Goal: Task Accomplishment & Management: Use online tool/utility

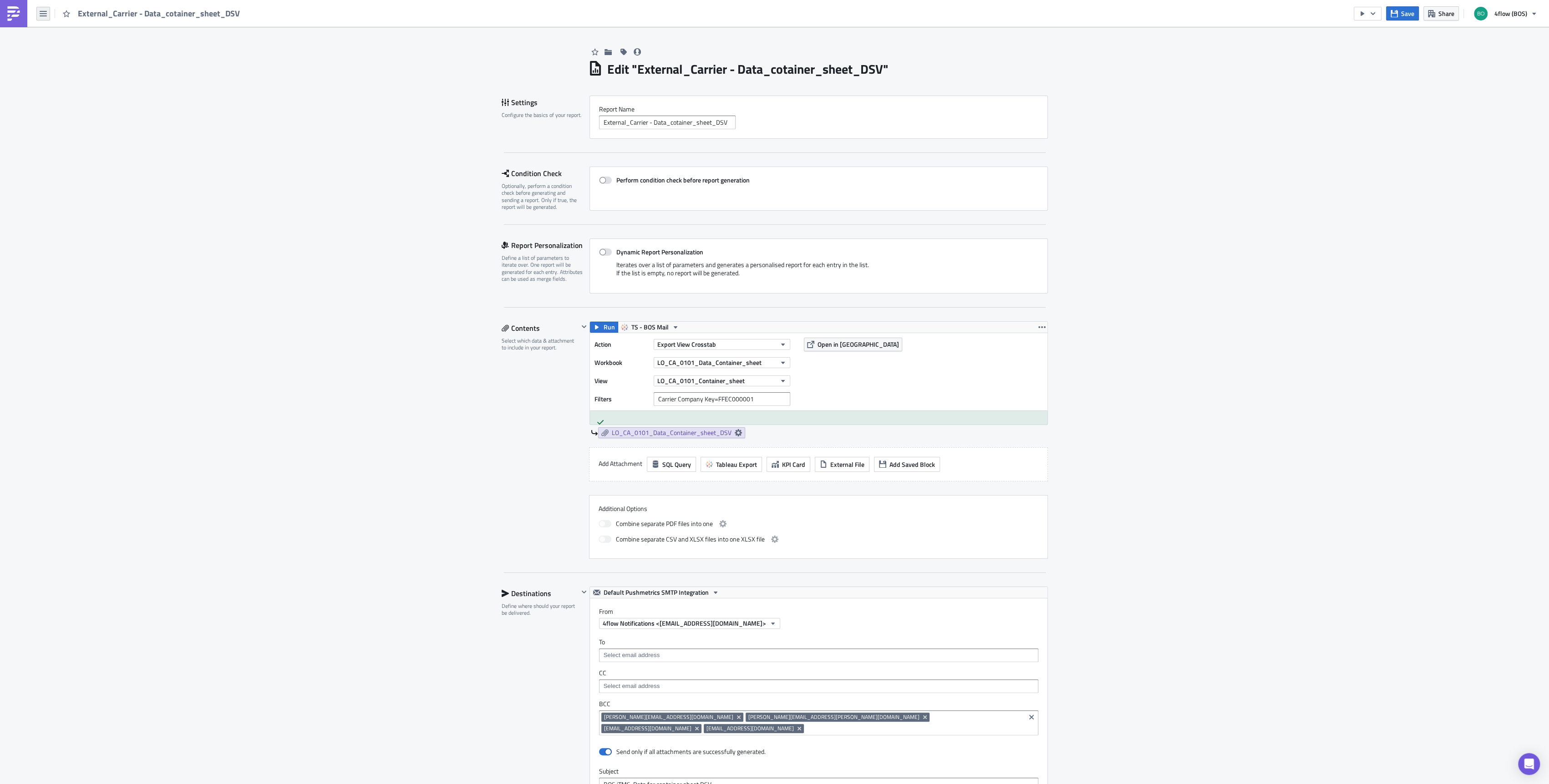
click at [42, 18] on button "button" at bounding box center [43, 13] width 14 height 14
click at [80, 64] on div "Explore" at bounding box center [82, 63] width 61 height 9
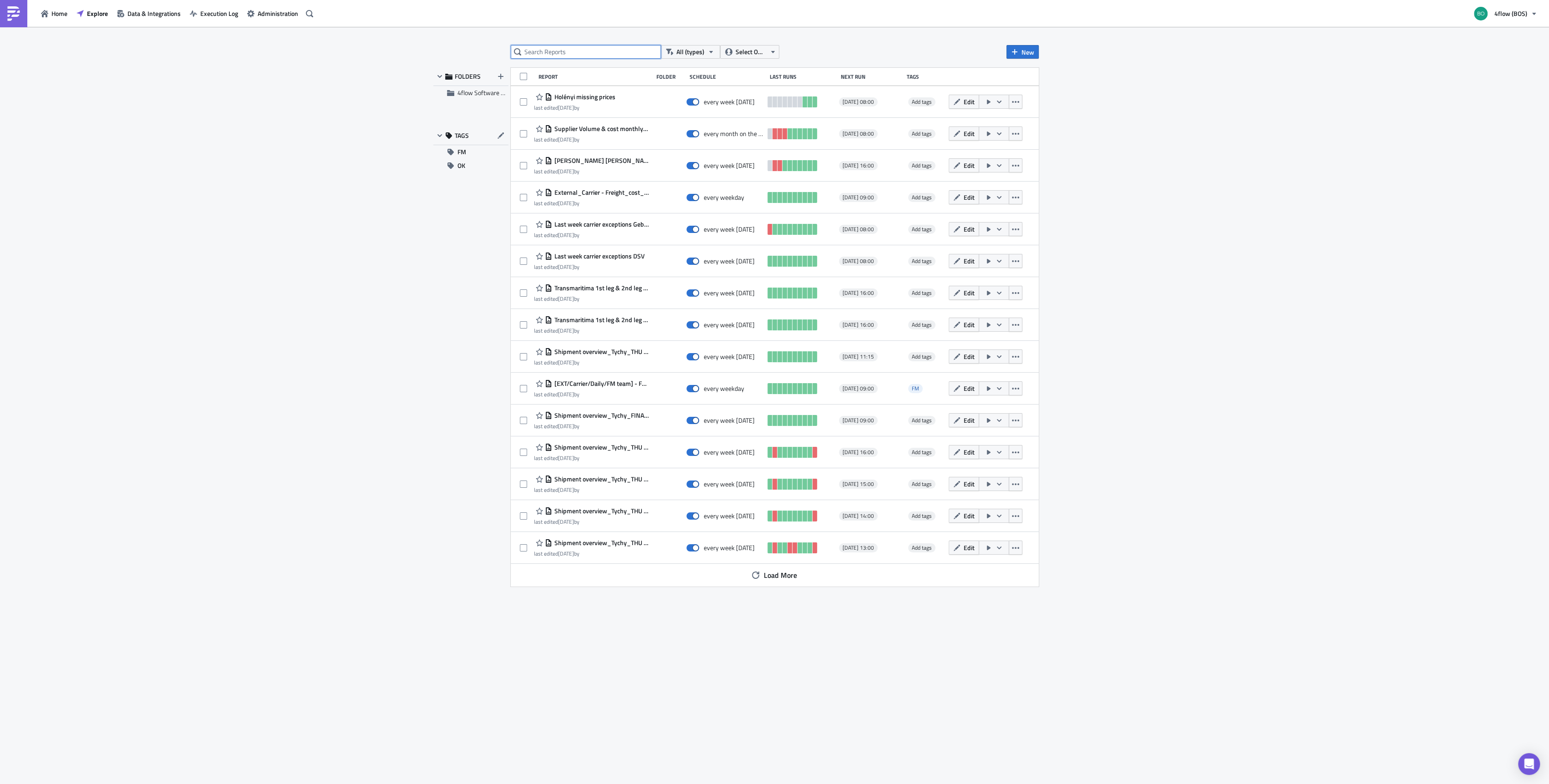
click at [580, 57] on input "text" at bounding box center [586, 52] width 150 height 14
type input "goods"
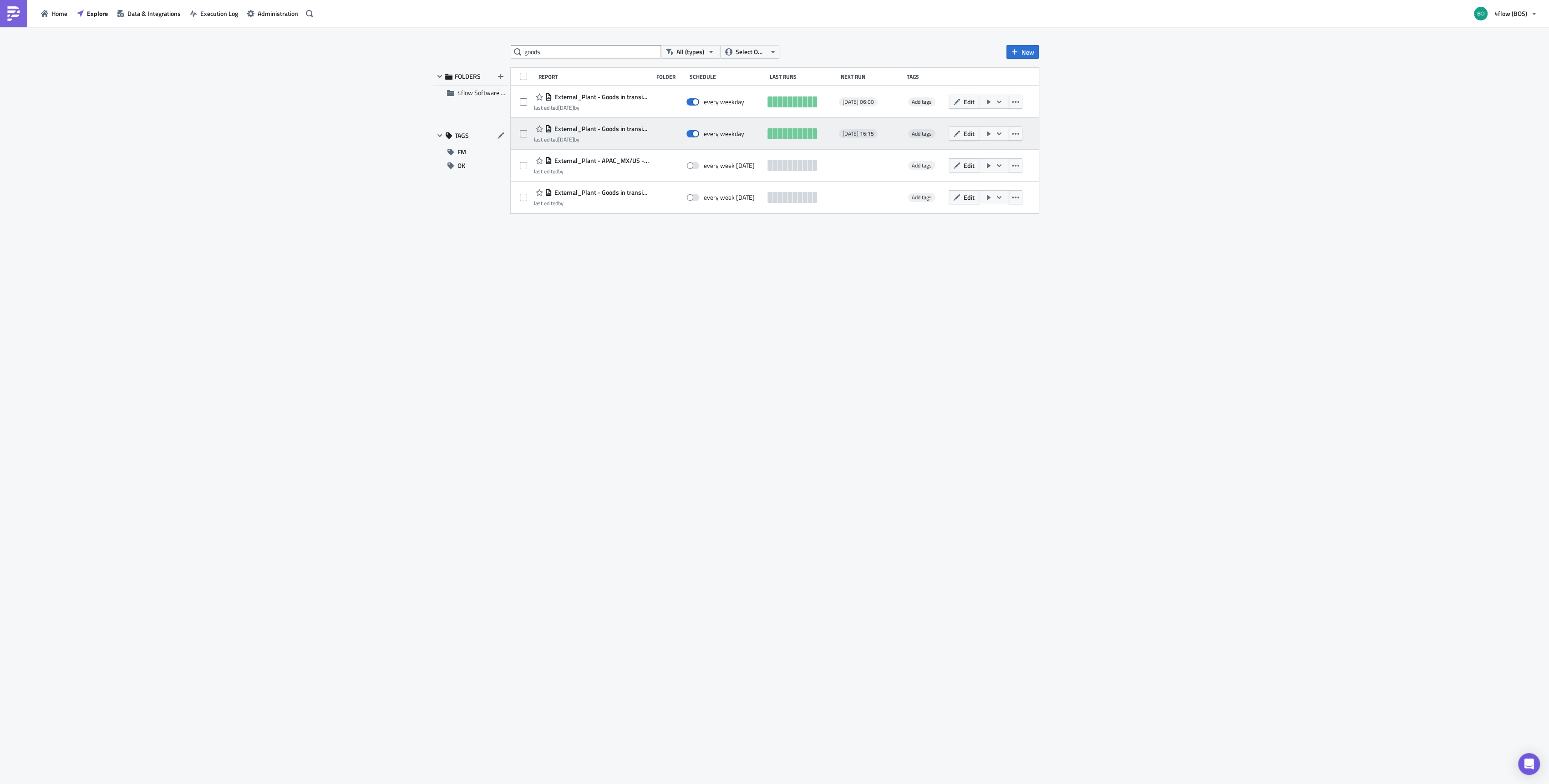
click at [613, 126] on span "External_Plant - Goods in transit Seafreight - Oversea plants_IRA" at bounding box center [600, 129] width 96 height 8
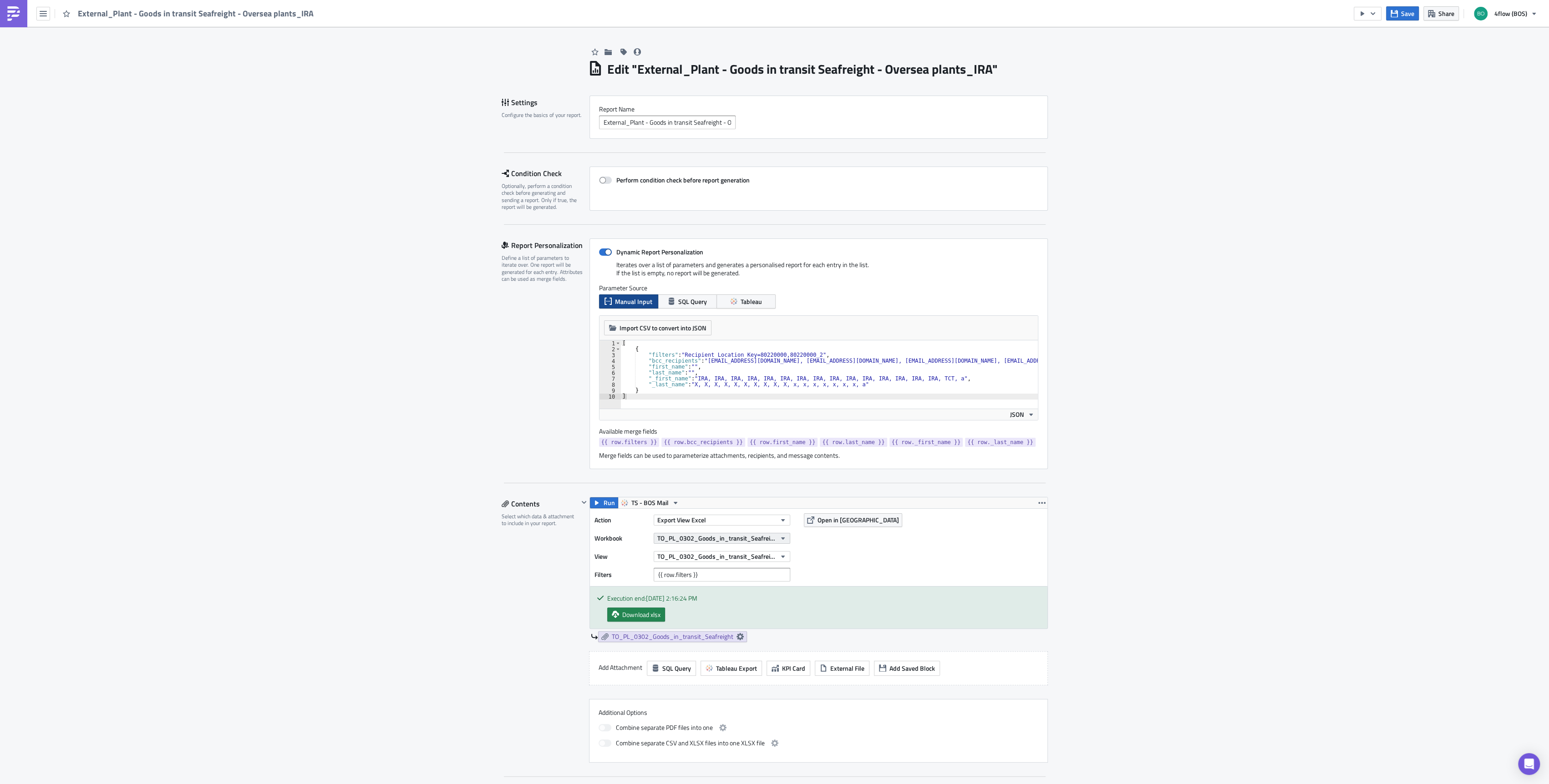
click at [721, 536] on span "TO_PL_0302_Goods_in_transit_Seafreight_IRA_Schedule" at bounding box center [717, 538] width 119 height 10
click at [736, 634] on icon at bounding box center [740, 637] width 7 height 7
click at [681, 717] on span "Change Column Datatype" at bounding box center [690, 714] width 70 height 10
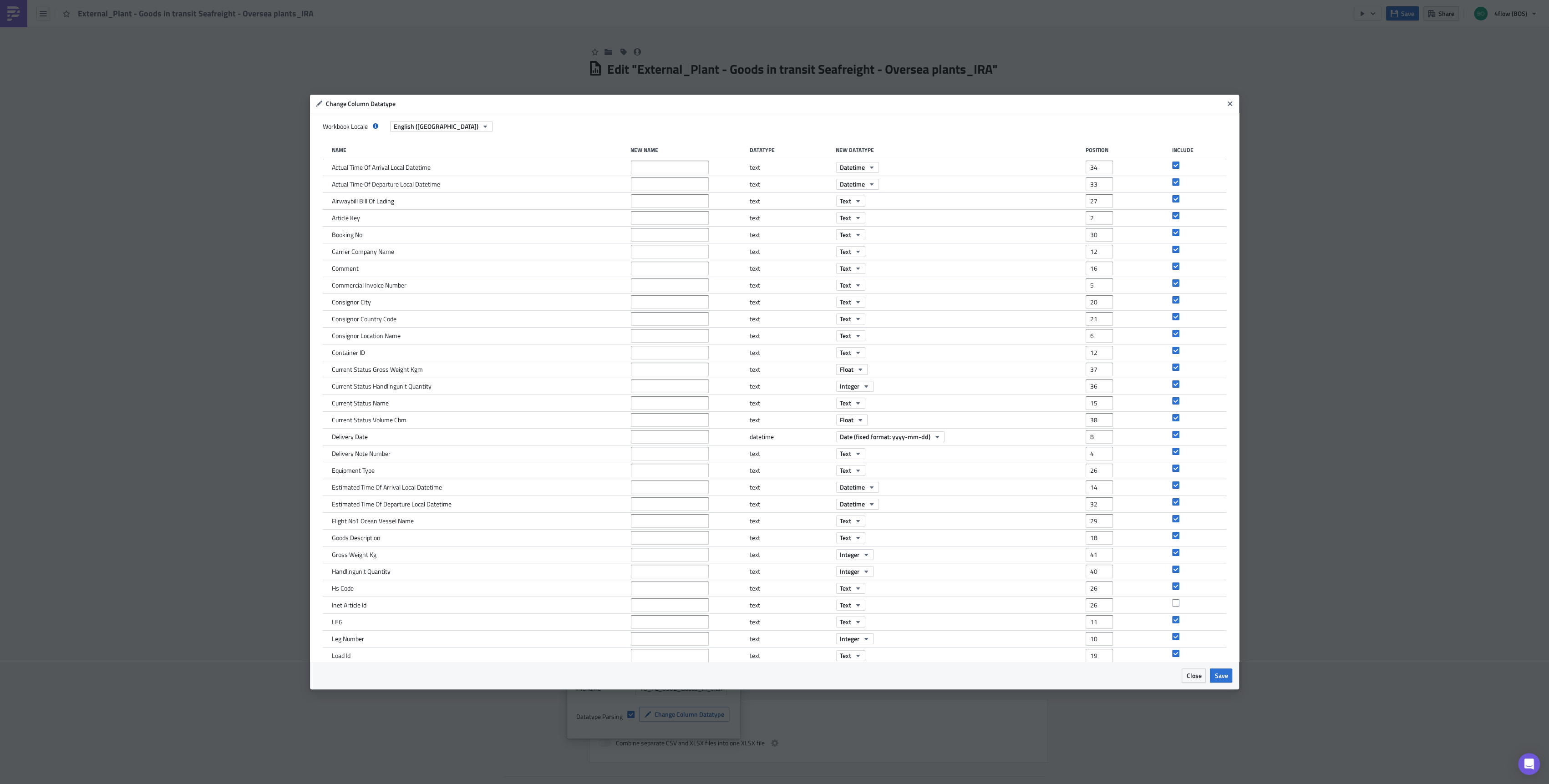
scroll to position [295, 0]
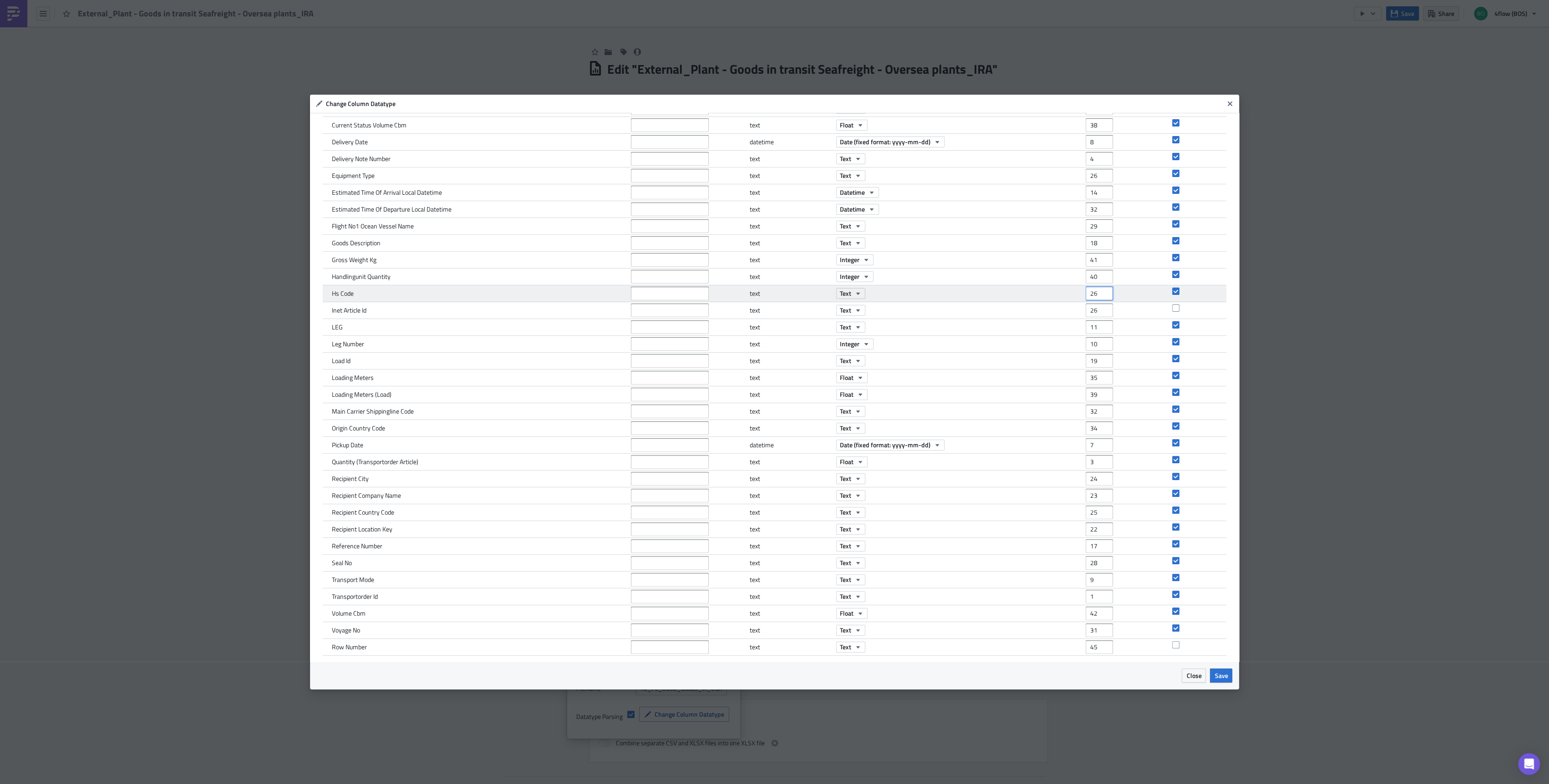
click at [1085, 293] on input "26" at bounding box center [1099, 293] width 27 height 14
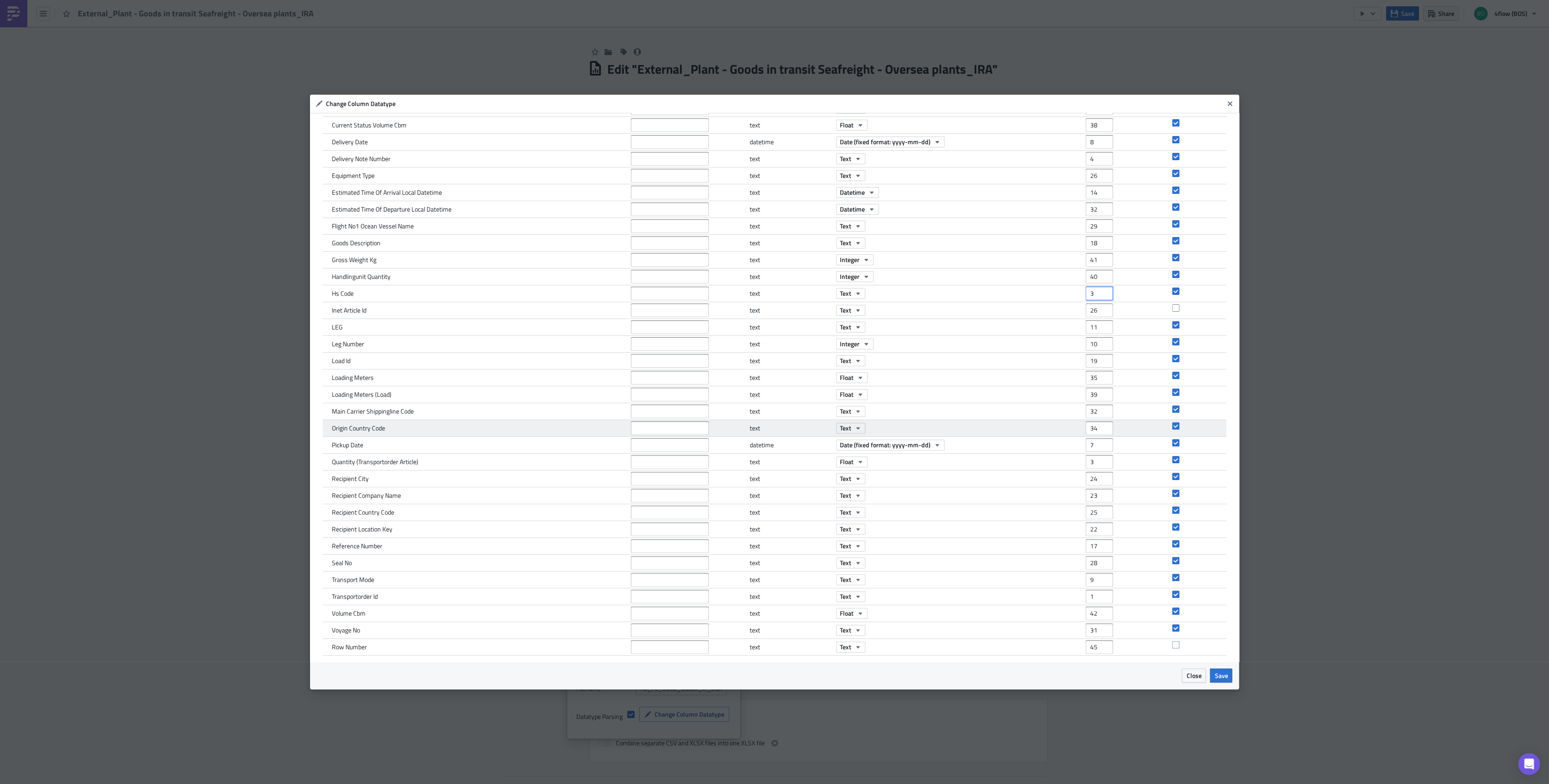
type input "3"
click at [1087, 426] on input "34" at bounding box center [1099, 428] width 27 height 14
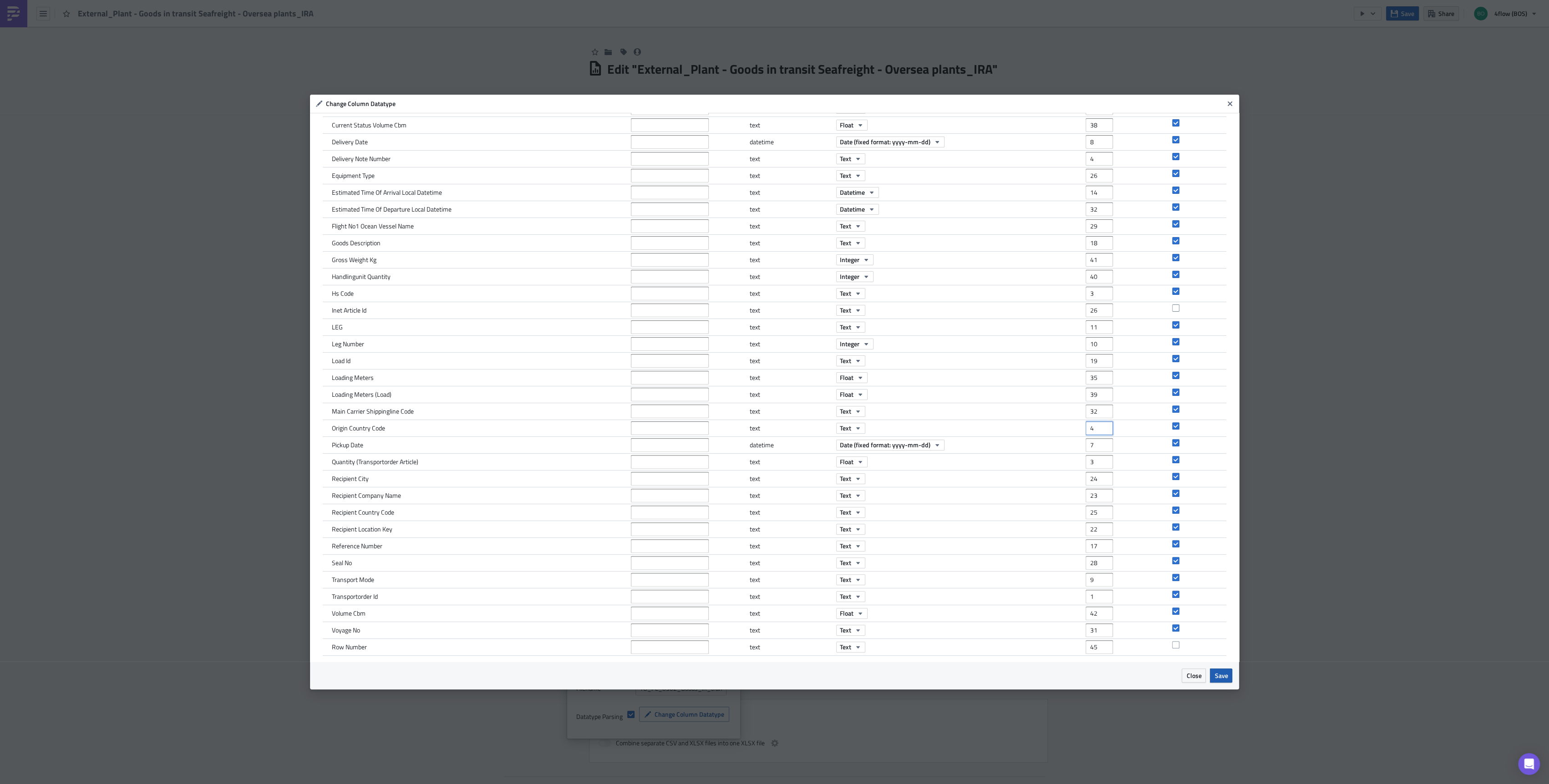
type input "4"
click at [1216, 679] on span "Save" at bounding box center [1221, 676] width 13 height 10
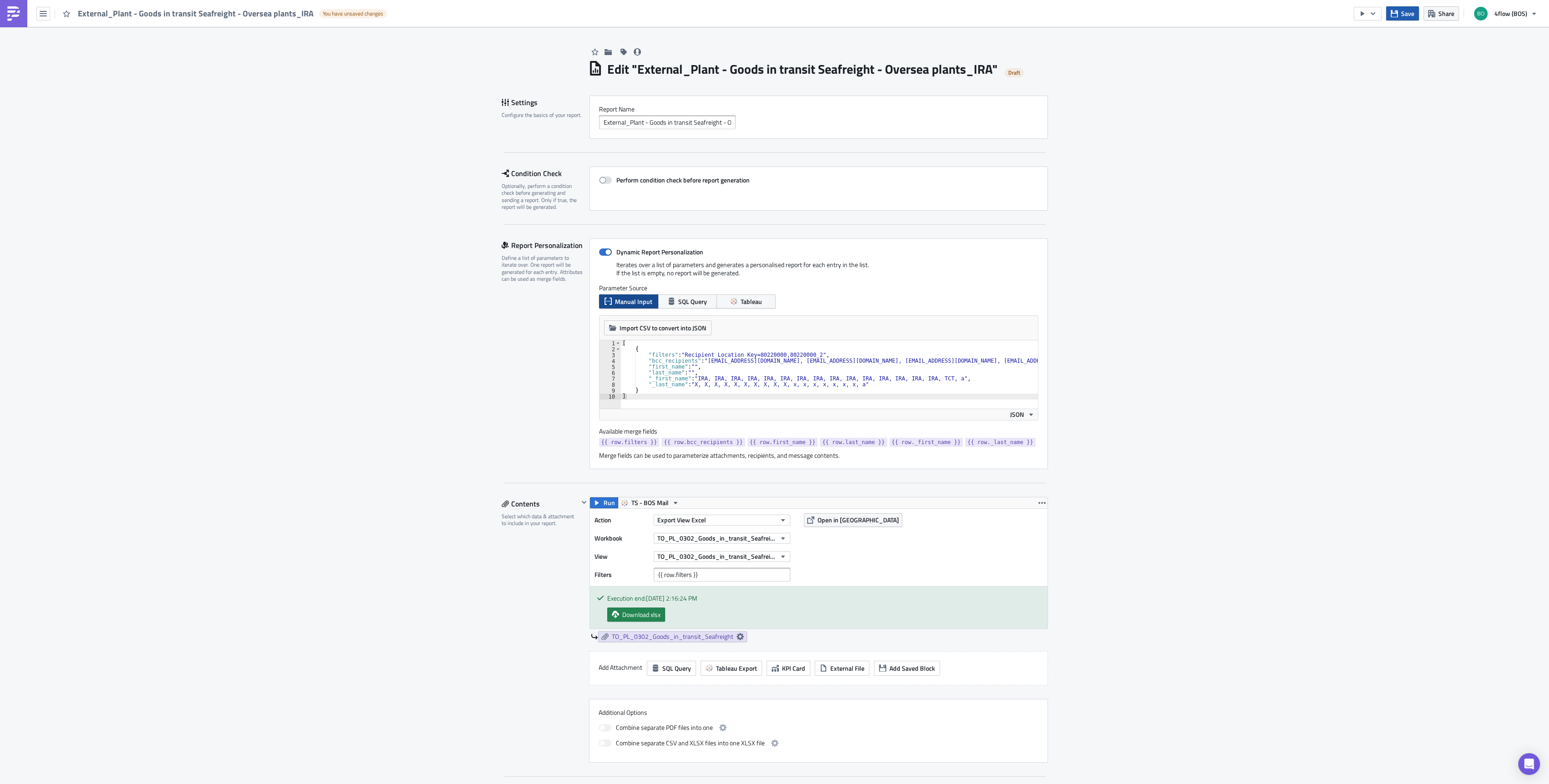
click at [1402, 14] on span "Save" at bounding box center [1408, 13] width 13 height 10
click at [1375, 13] on icon "button" at bounding box center [1373, 13] width 5 height 3
click at [1393, 33] on div "Send Just to Me" at bounding box center [1396, 36] width 71 height 9
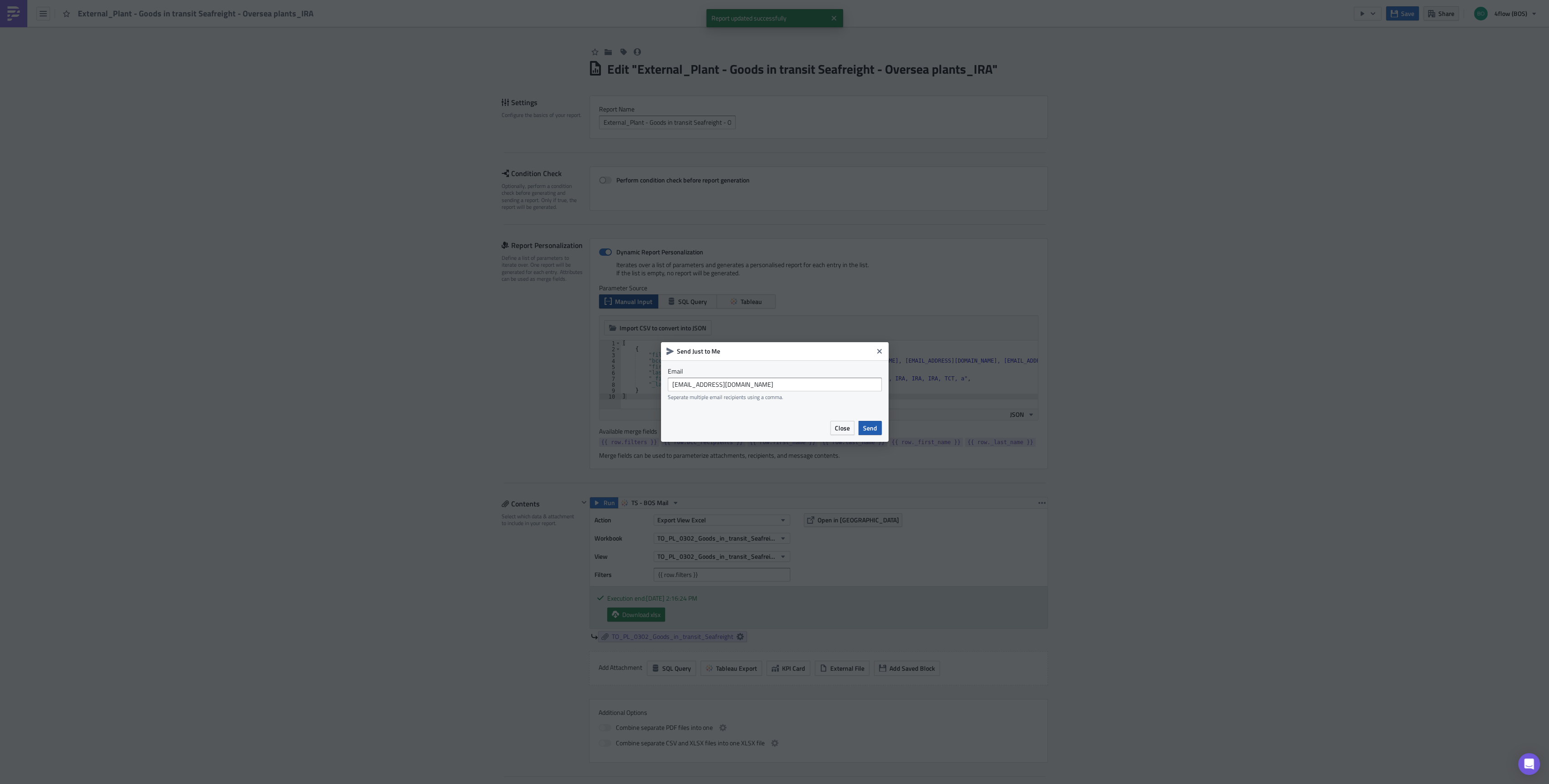
click at [874, 429] on span "Send" at bounding box center [870, 428] width 14 height 10
